Goal: Information Seeking & Learning: Check status

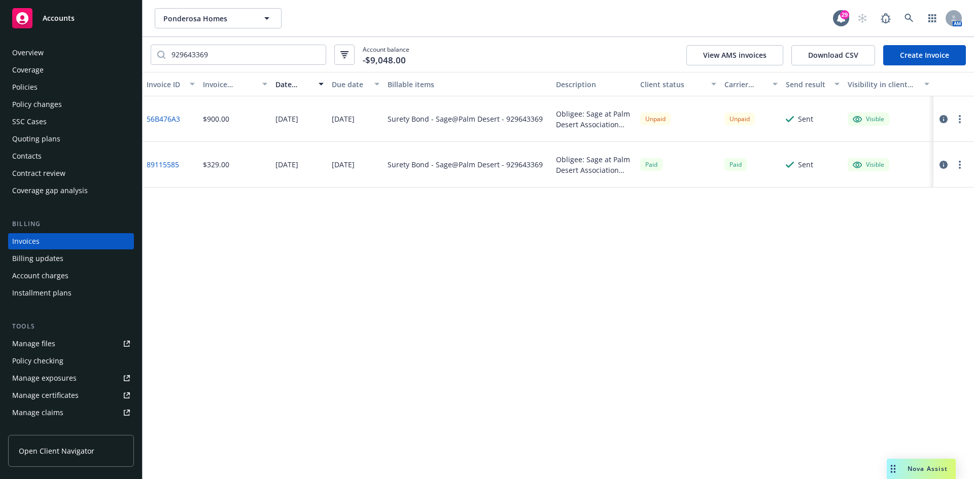
click at [103, 18] on div "Accounts" at bounding box center [71, 18] width 118 height 20
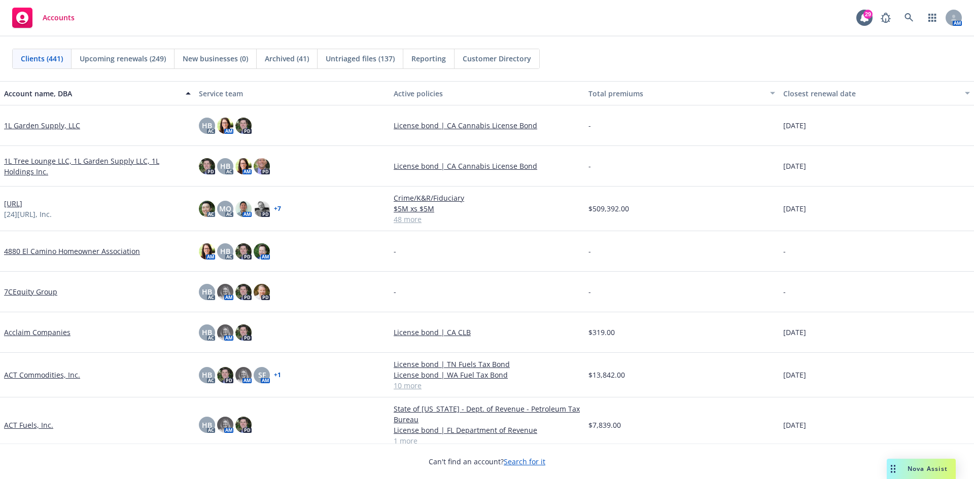
click at [898, 17] on div "AM" at bounding box center [918, 18] width 86 height 20
click at [903, 16] on link at bounding box center [909, 18] width 20 height 20
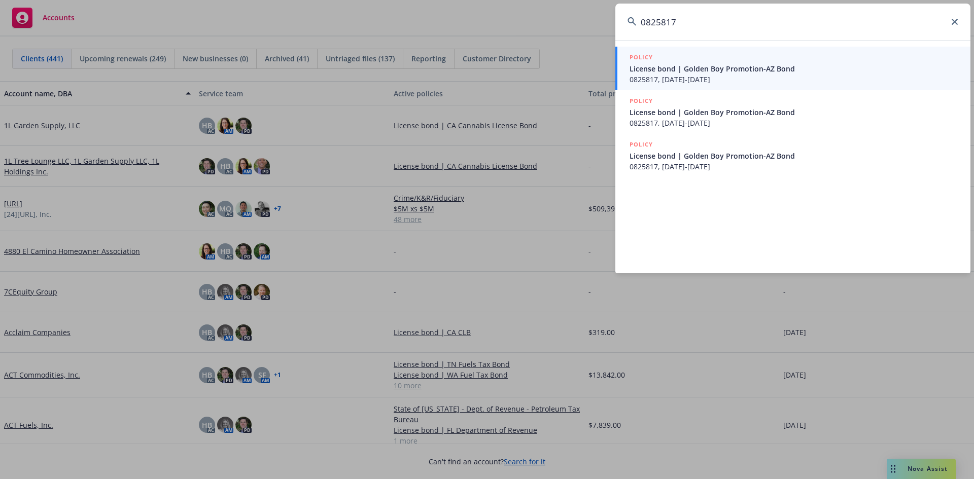
type input "0825817"
click at [811, 78] on span "0825817, [DATE]-[DATE]" at bounding box center [793, 79] width 329 height 11
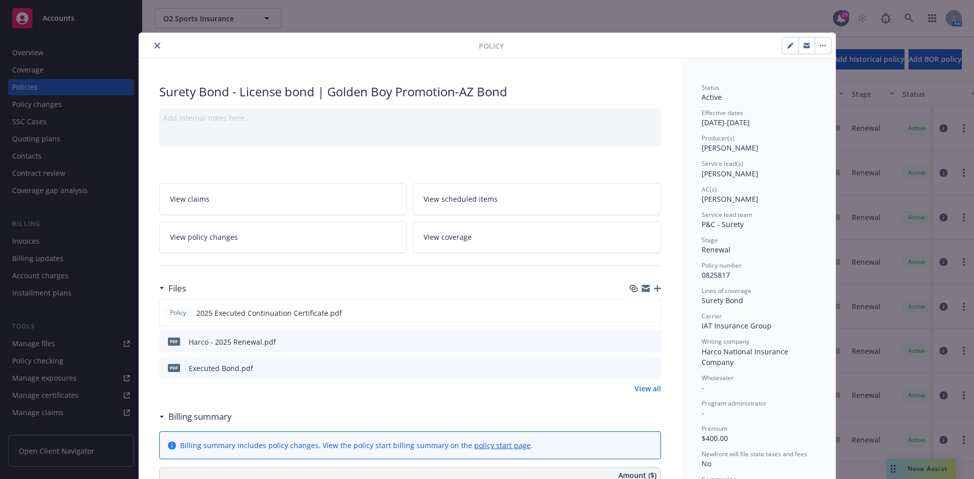
click at [158, 48] on button "close" at bounding box center [157, 46] width 12 height 12
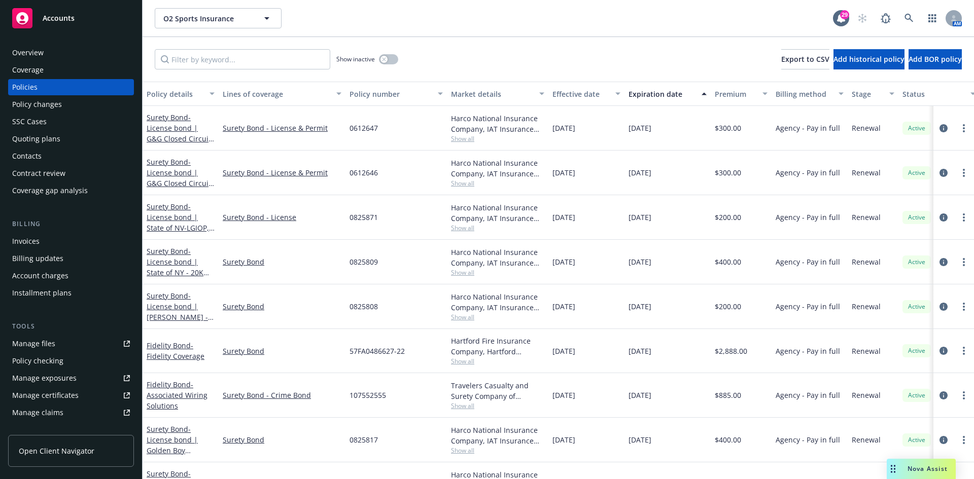
click at [59, 244] on div "Invoices" at bounding box center [71, 241] width 118 height 16
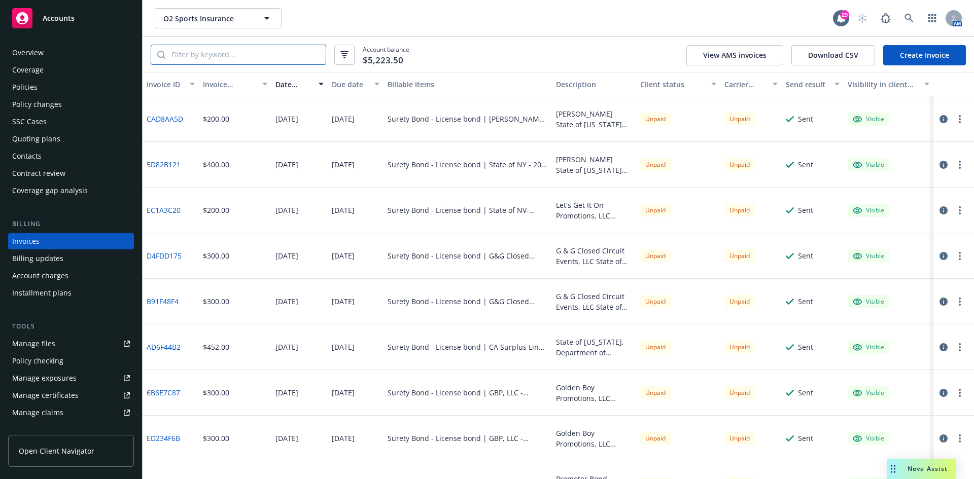
click at [240, 54] on input "search" at bounding box center [245, 54] width 160 height 19
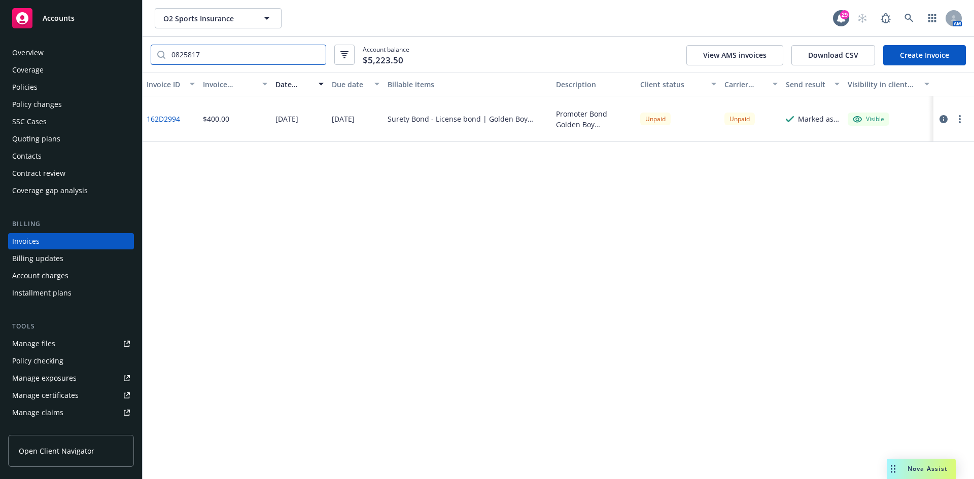
click at [192, 51] on input "0825817" at bounding box center [245, 54] width 160 height 19
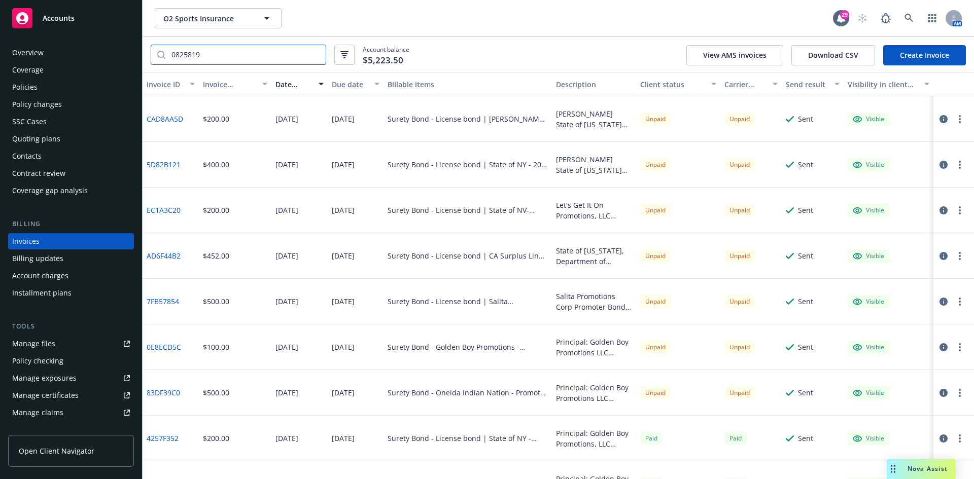
type input "0825819"
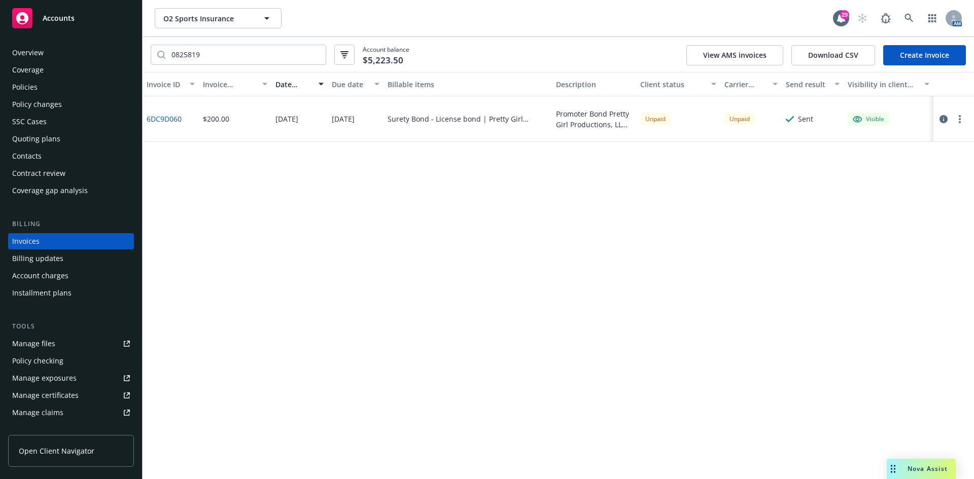
click at [62, 24] on div "Accounts" at bounding box center [71, 18] width 118 height 20
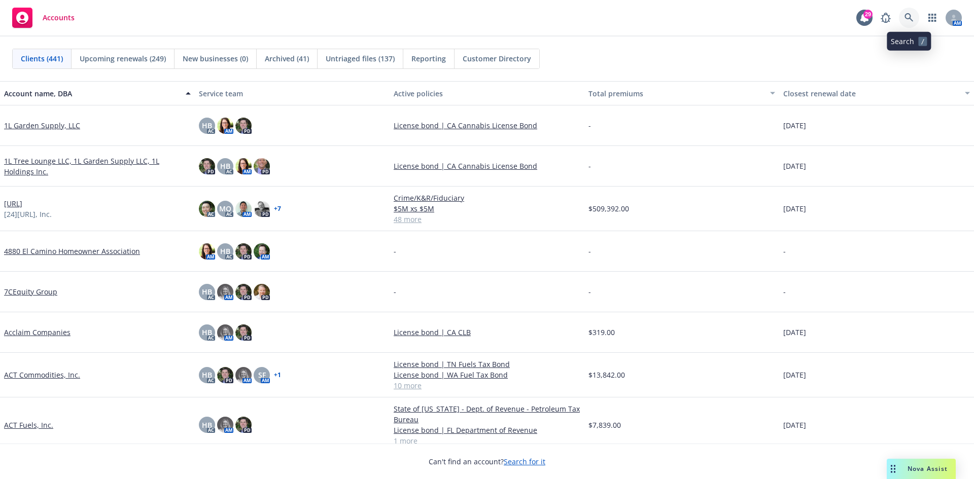
click at [912, 14] on icon at bounding box center [908, 17] width 9 height 9
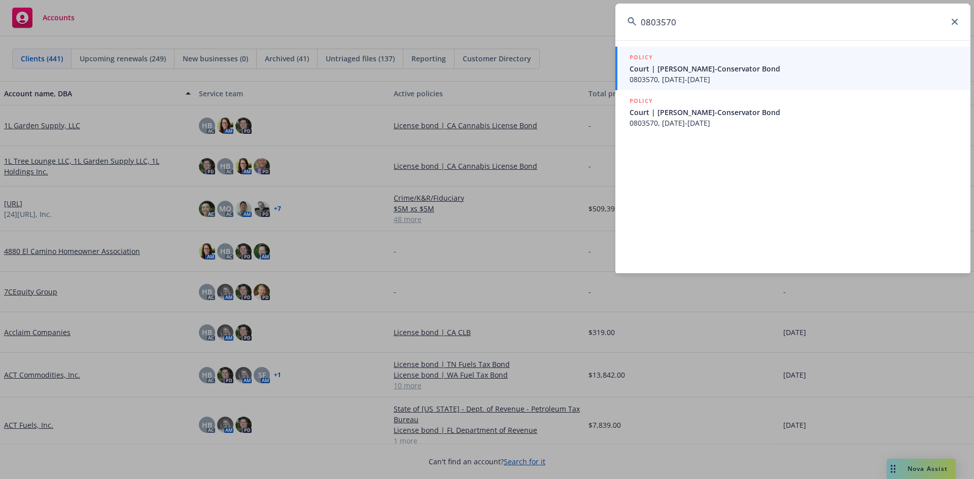
type input "0803570"
click at [696, 74] on span "Court | [PERSON_NAME]-Conservator Bond" at bounding box center [793, 68] width 329 height 11
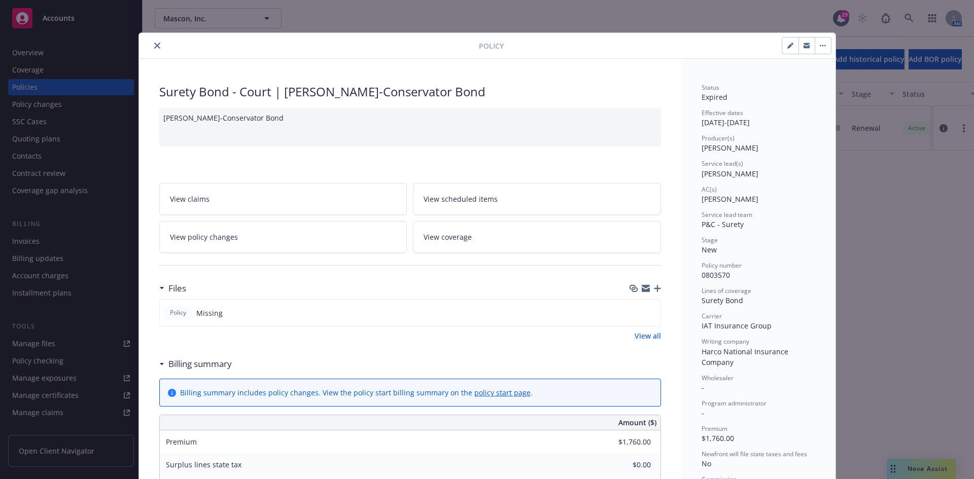
click at [155, 47] on icon "close" at bounding box center [157, 46] width 6 height 6
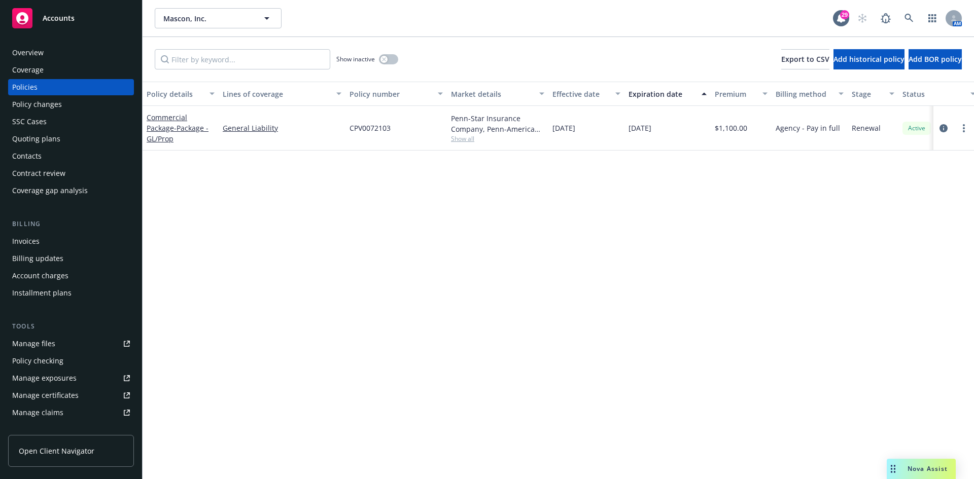
click at [56, 238] on div "Invoices" at bounding box center [71, 241] width 118 height 16
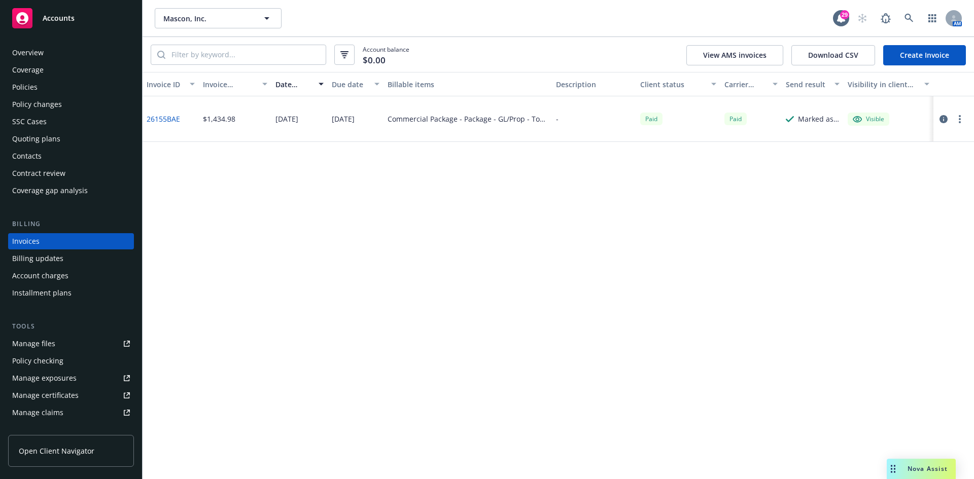
click at [60, 83] on div "Policies" at bounding box center [71, 87] width 118 height 16
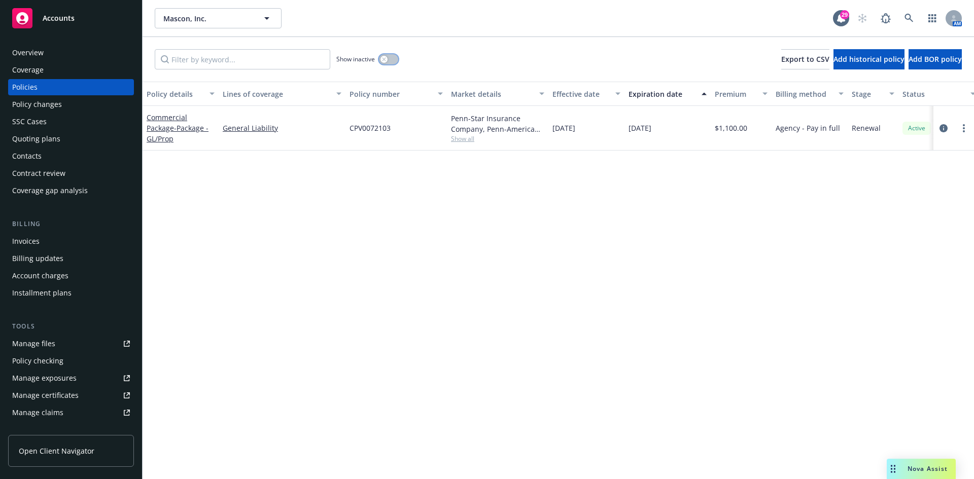
click at [396, 58] on button "button" at bounding box center [388, 59] width 19 height 10
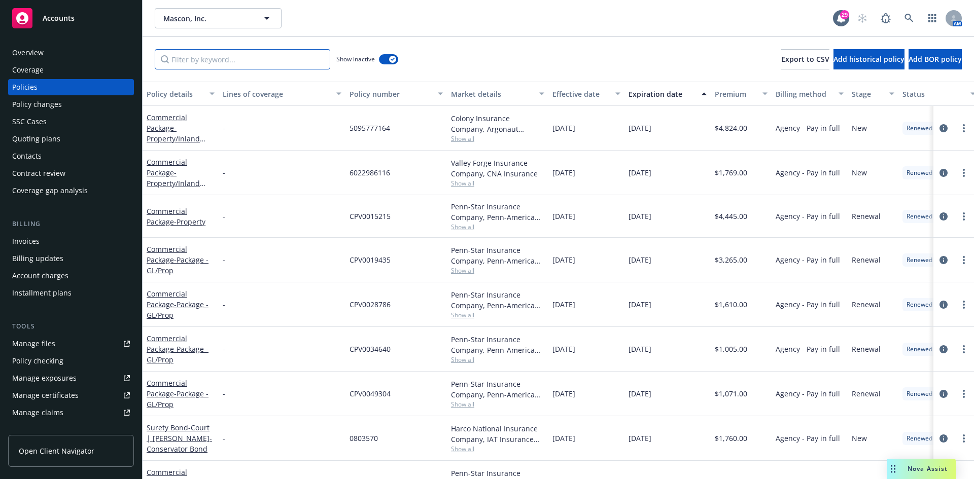
click at [261, 66] on input "Filter by keyword..." at bounding box center [242, 59] width 175 height 20
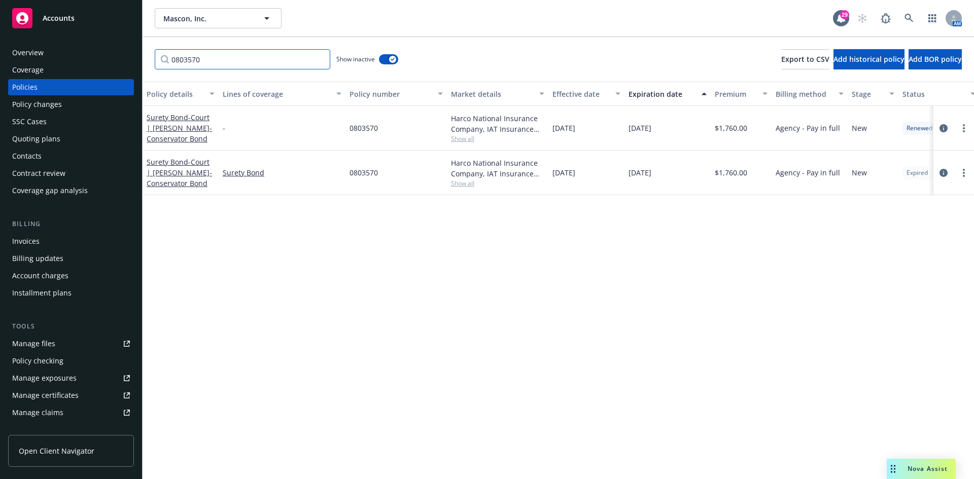
type input "0803570"
click at [40, 238] on div "Invoices" at bounding box center [71, 241] width 118 height 16
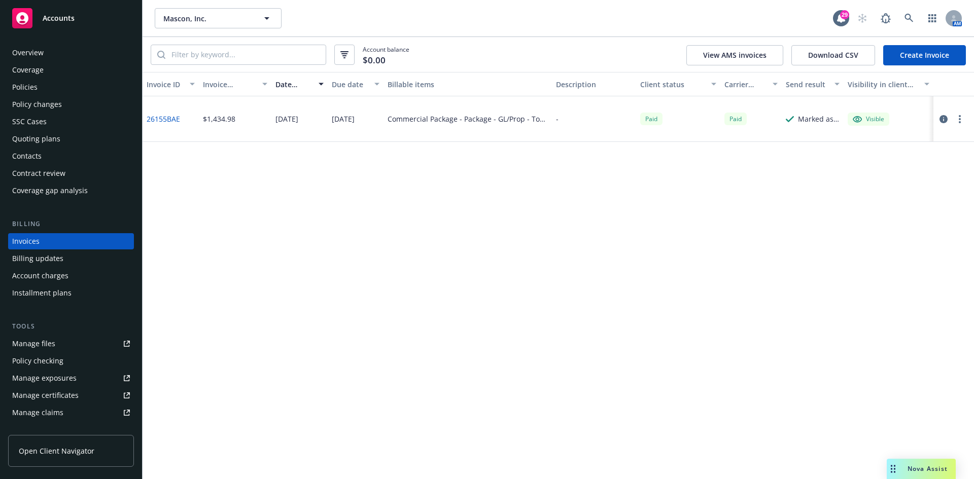
click at [44, 89] on div "Policies" at bounding box center [71, 87] width 118 height 16
